Goal: Information Seeking & Learning: Find specific fact

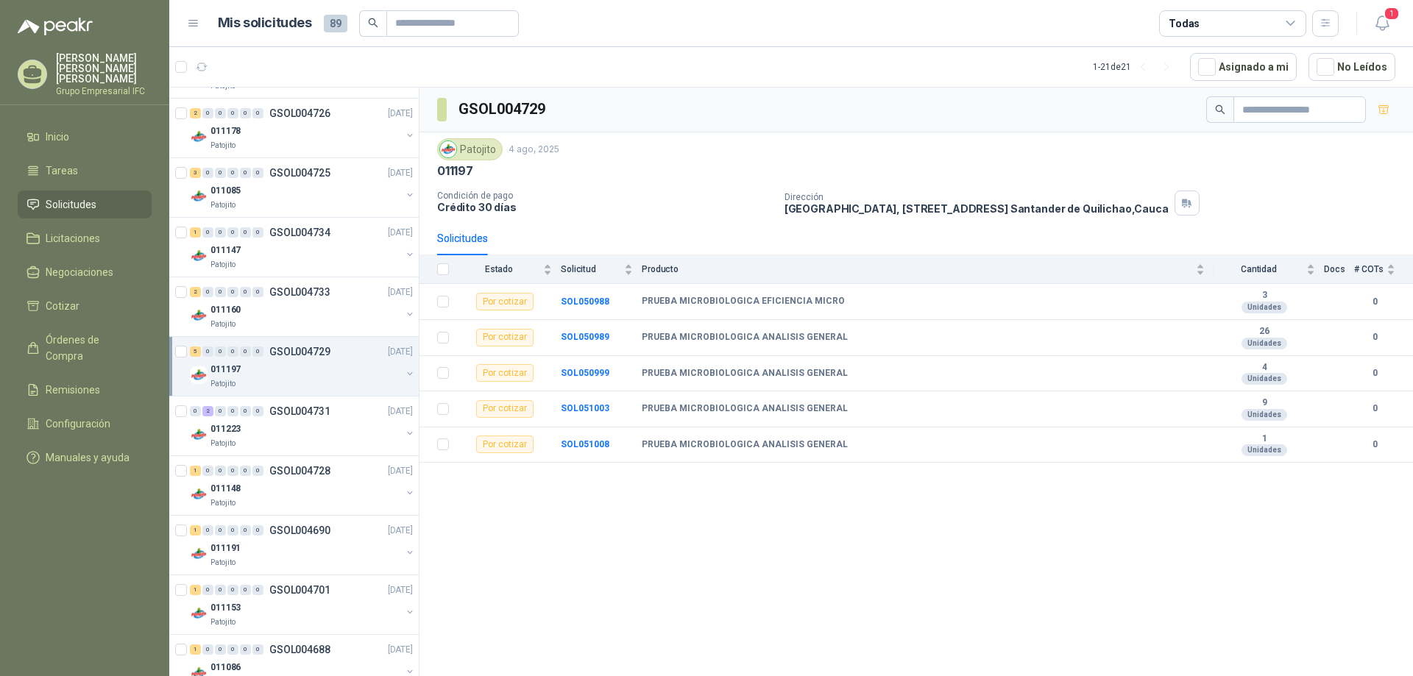
scroll to position [515, 0]
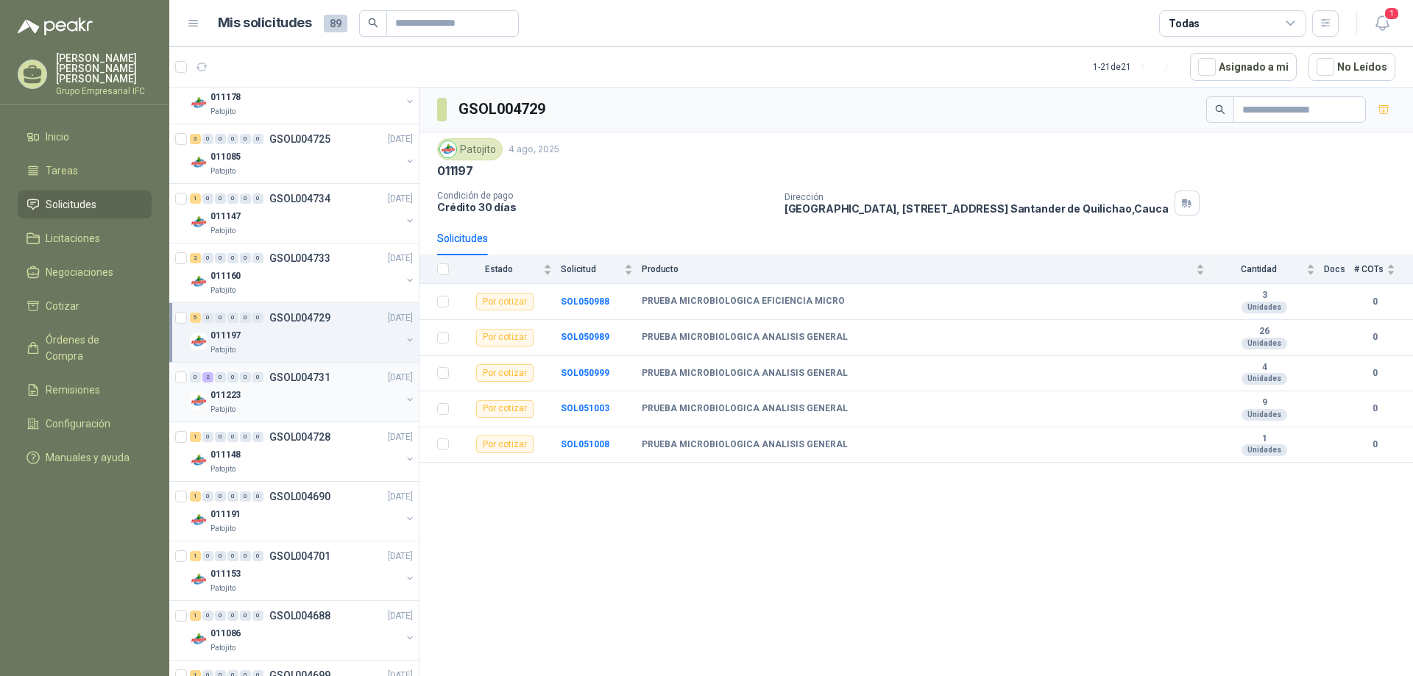
click at [304, 403] on div "011223" at bounding box center [306, 395] width 191 height 18
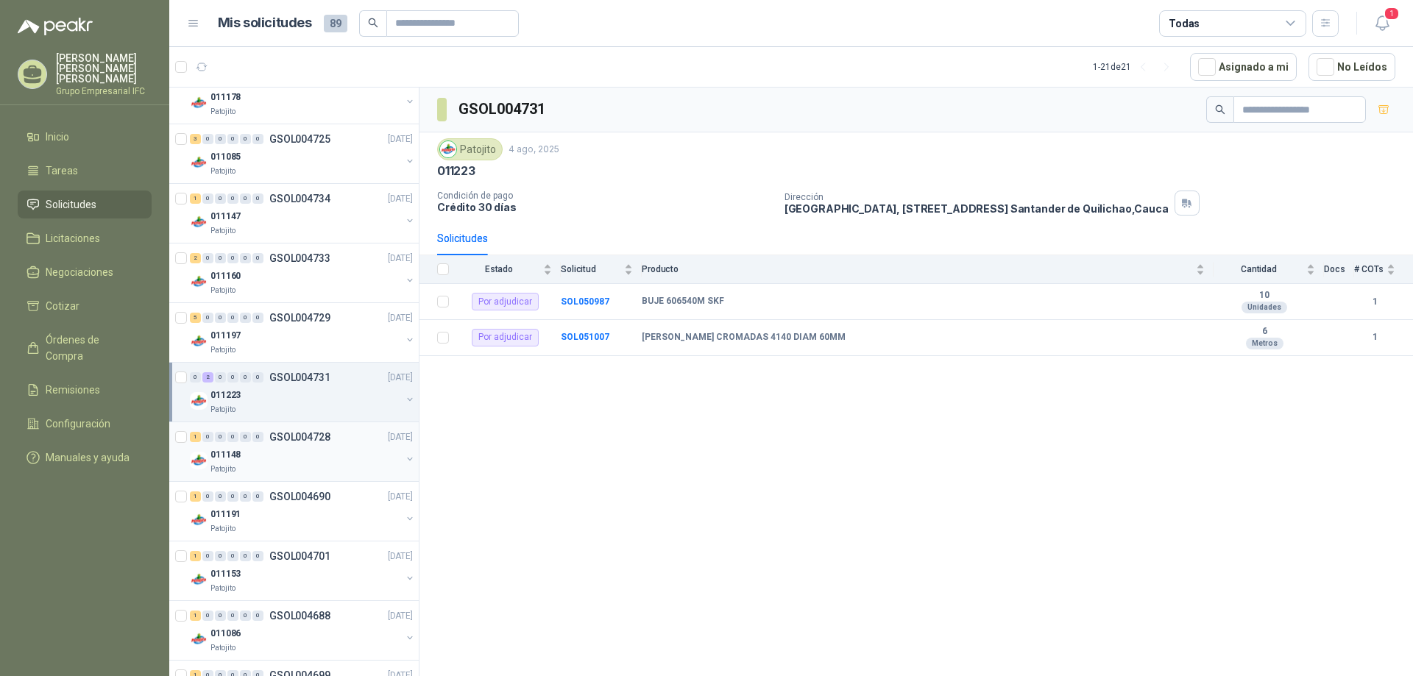
click at [311, 456] on div "011148" at bounding box center [306, 455] width 191 height 18
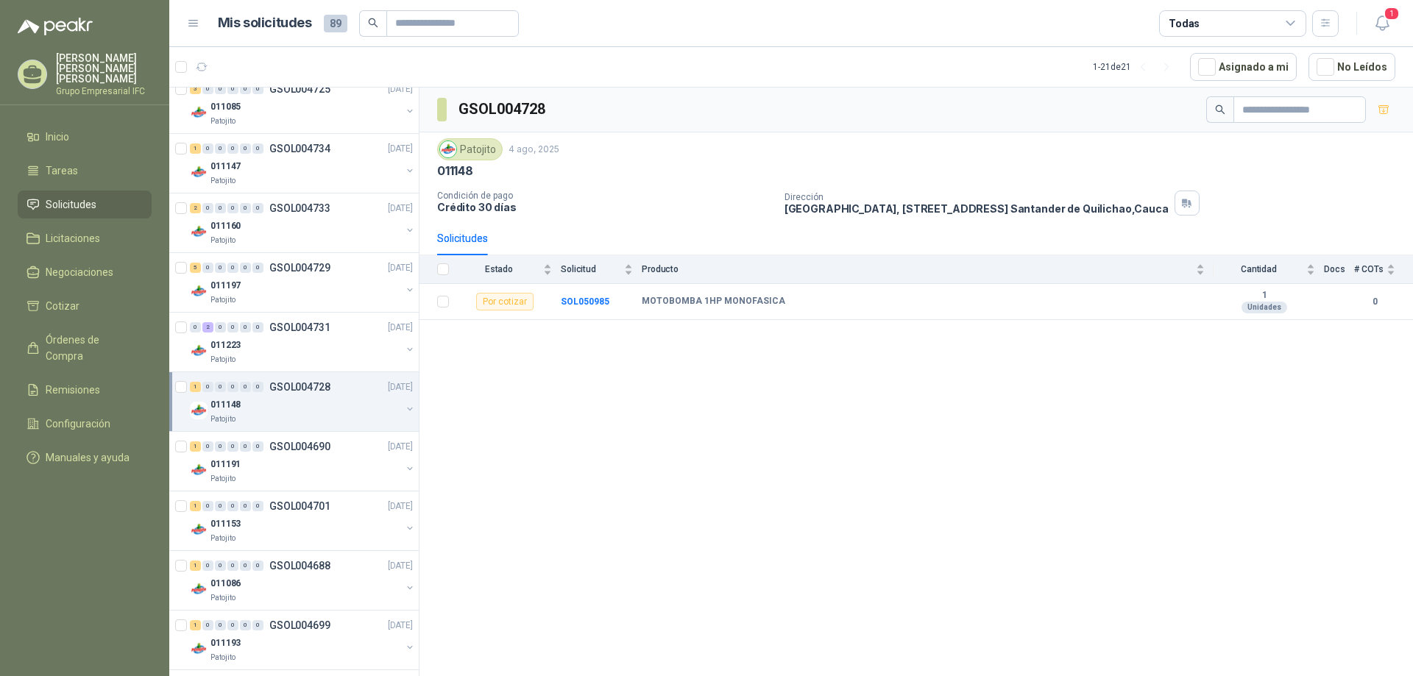
scroll to position [589, 0]
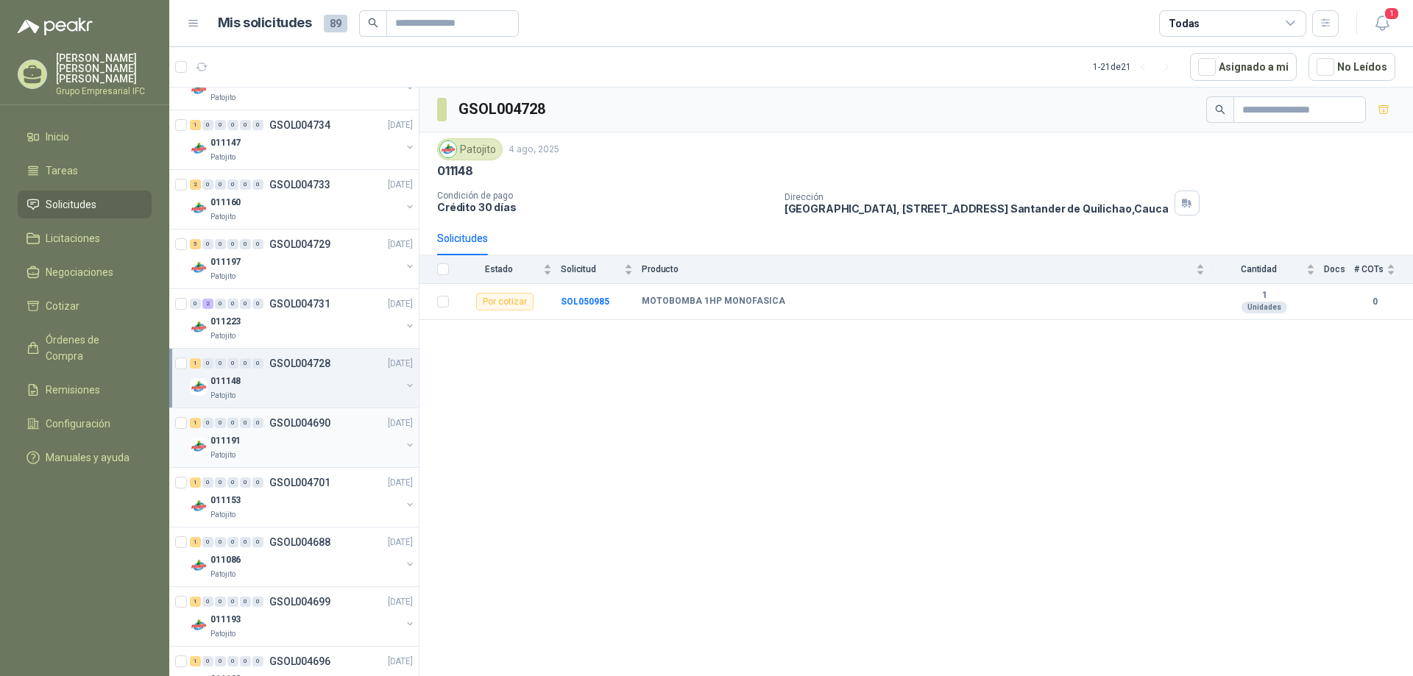
click at [288, 452] on div "Patojito" at bounding box center [306, 456] width 191 height 12
click at [298, 506] on div "011153" at bounding box center [306, 501] width 191 height 18
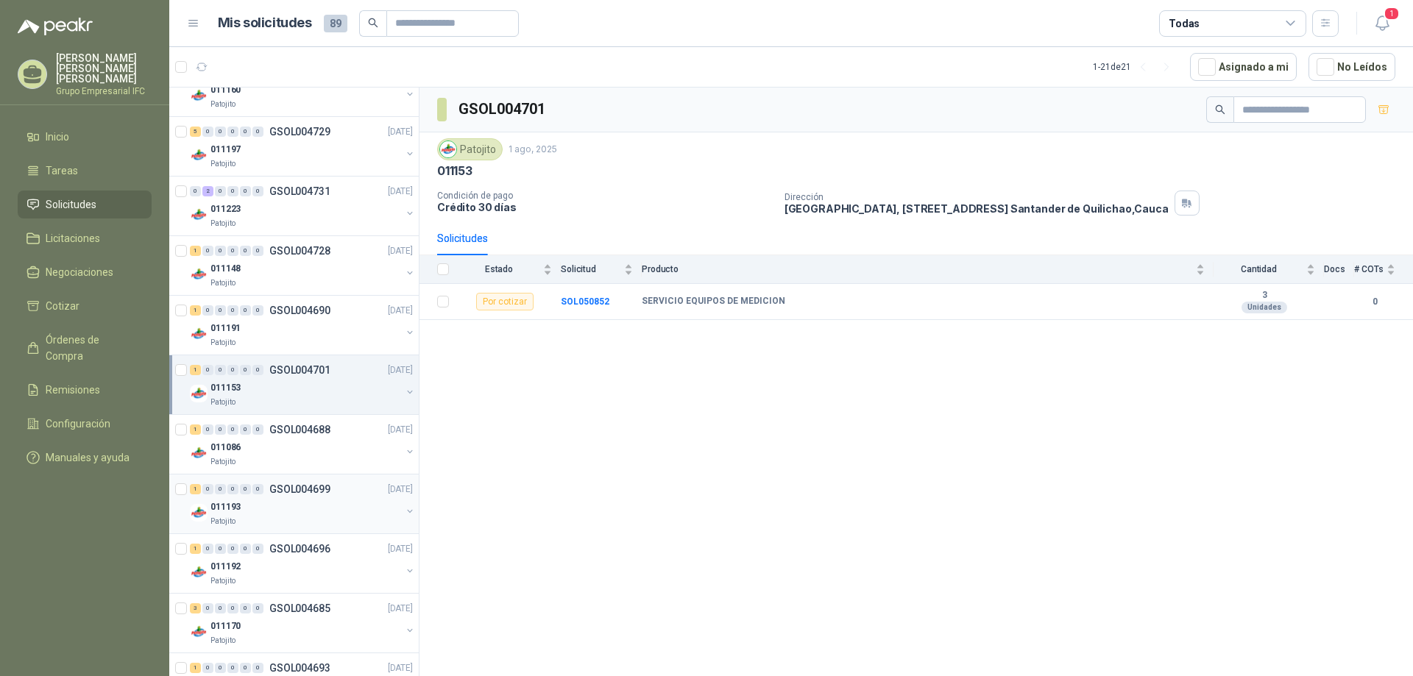
scroll to position [736, 0]
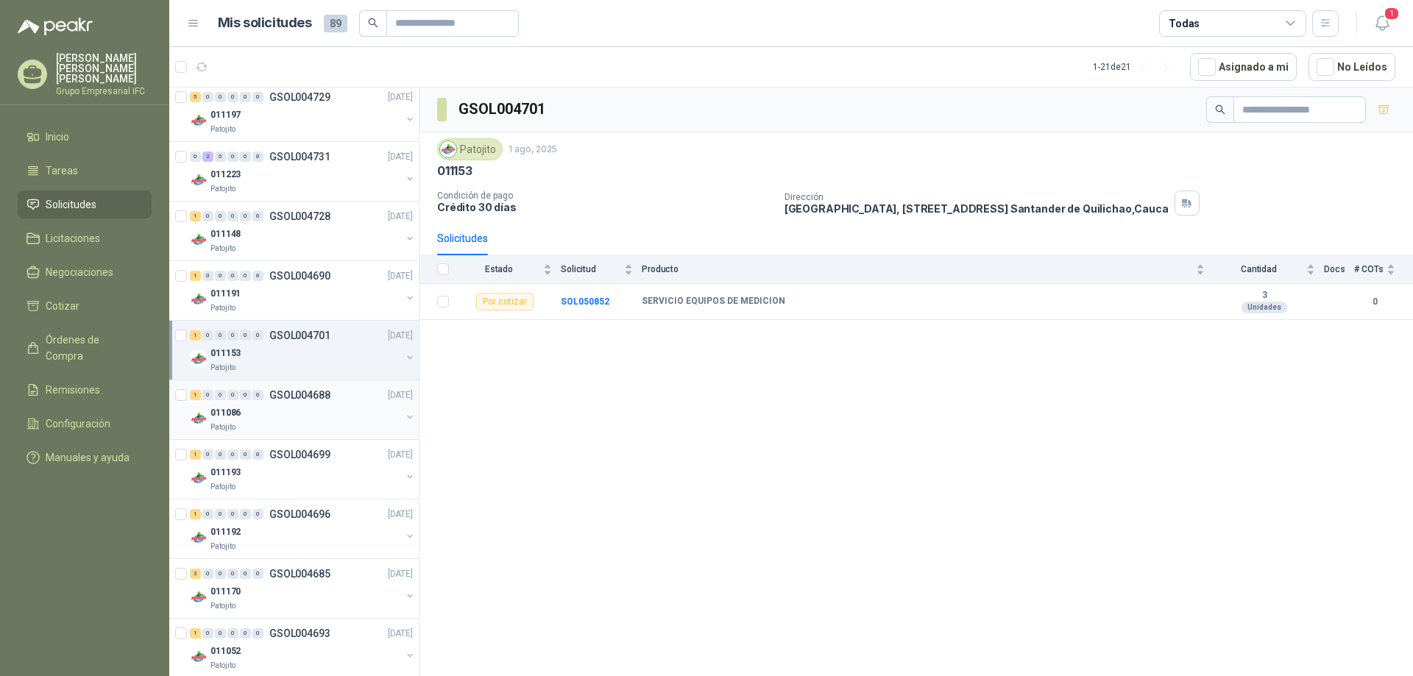
click at [297, 423] on div "Patojito" at bounding box center [306, 428] width 191 height 12
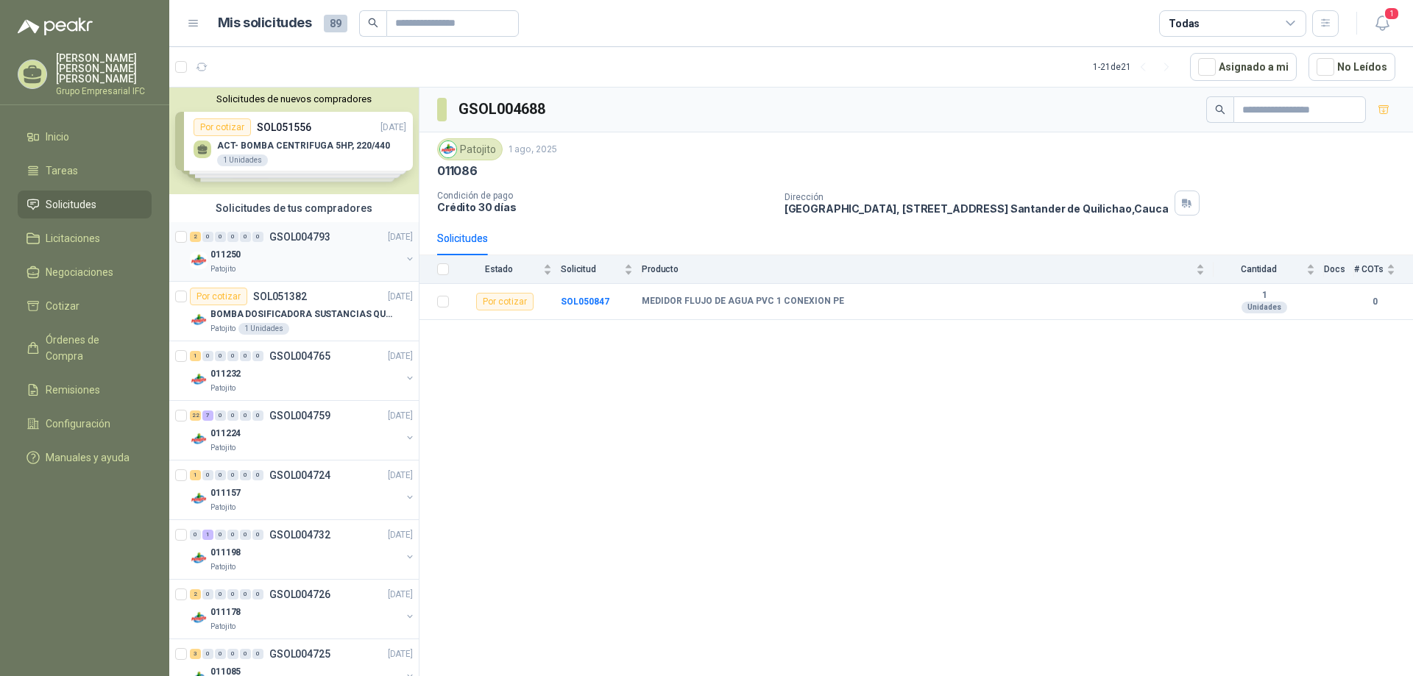
click at [318, 244] on div "2 0 0 0 0 0 GSOL004793 [DATE]" at bounding box center [303, 237] width 226 height 18
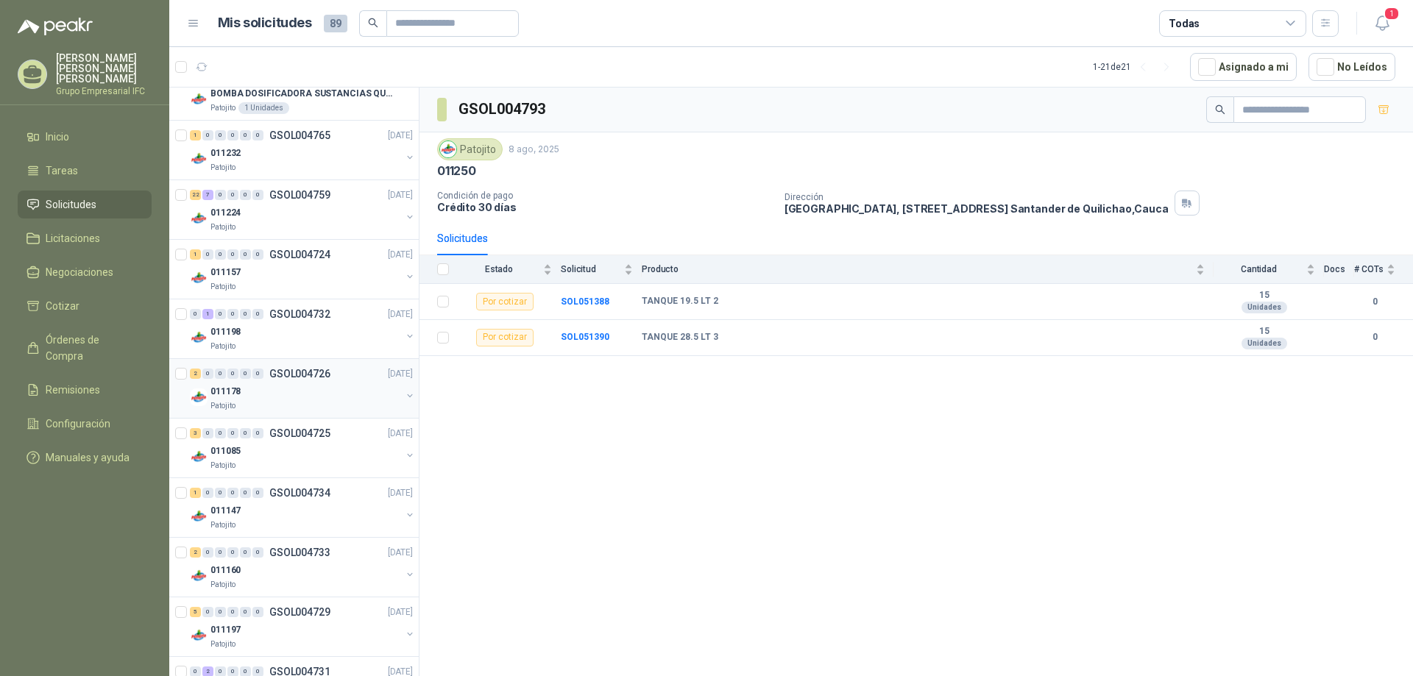
scroll to position [294, 0]
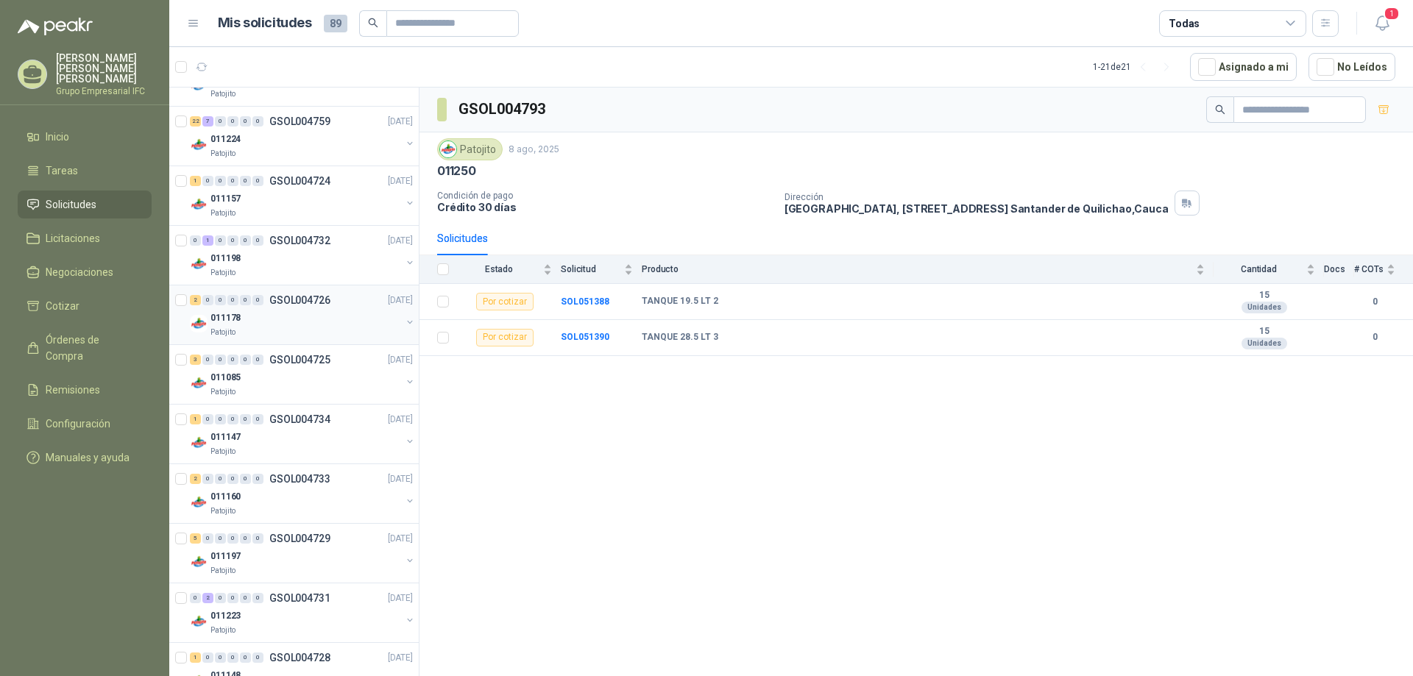
click at [289, 328] on div "Patojito" at bounding box center [306, 333] width 191 height 12
click at [283, 377] on div "011085" at bounding box center [306, 378] width 191 height 18
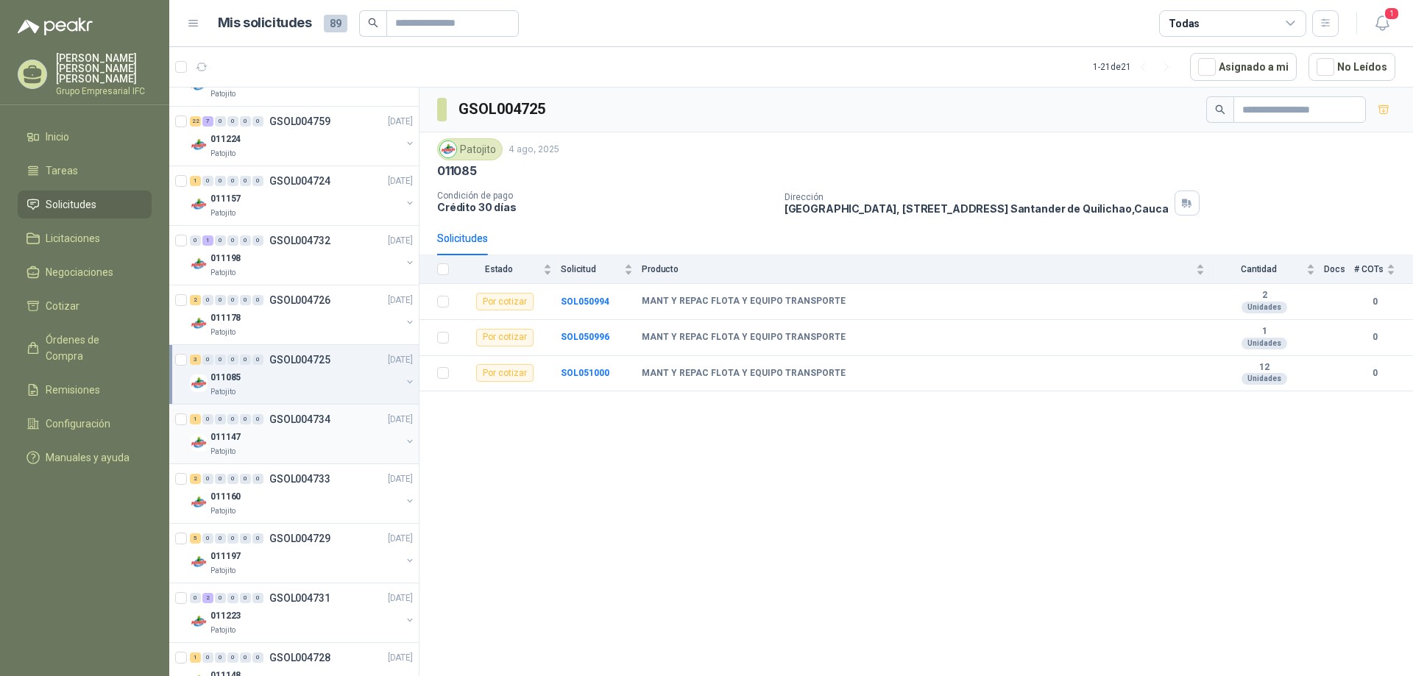
click at [281, 453] on div "Patojito" at bounding box center [306, 452] width 191 height 12
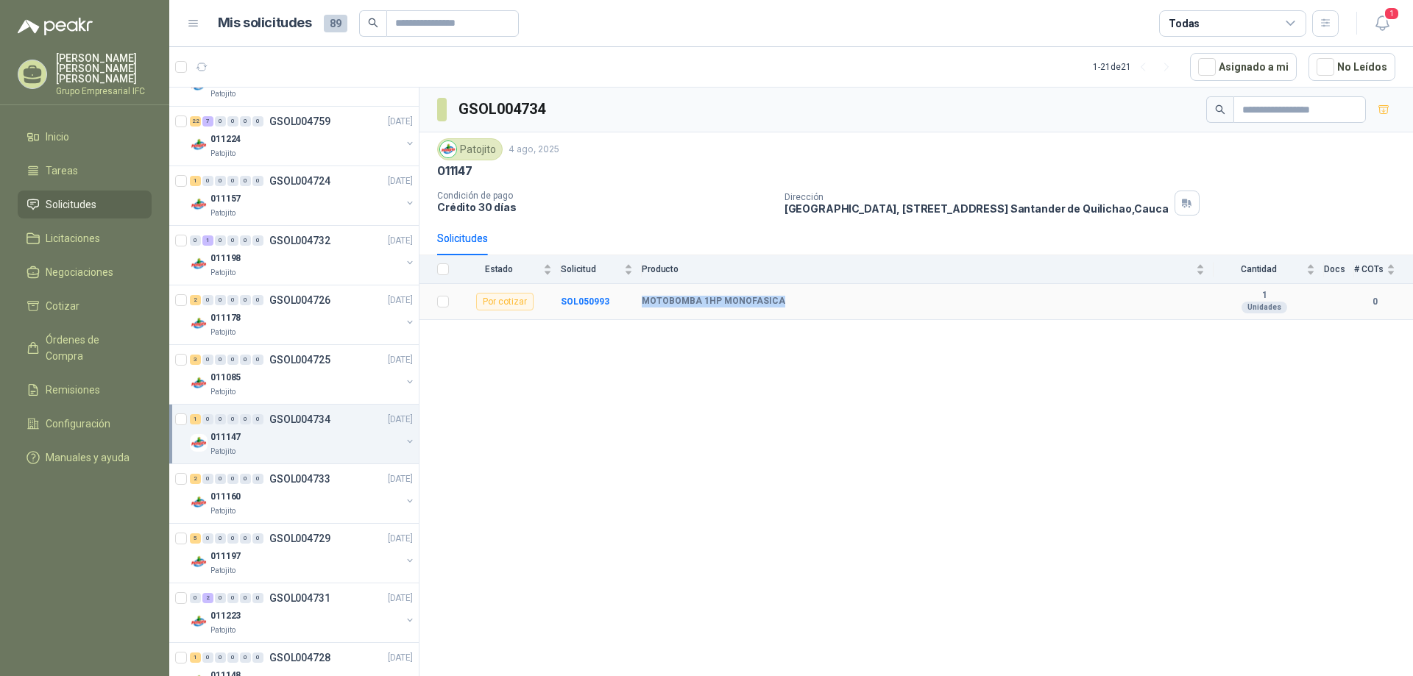
drag, startPoint x: 643, startPoint y: 303, endPoint x: 786, endPoint y: 302, distance: 143.5
click at [786, 302] on div "MOTOBOMBA 1HP MONOFASICA" at bounding box center [923, 302] width 563 height 12
copy b "MOTOBOMBA 1HP MONOFASICA"
